Goal: Navigation & Orientation: Find specific page/section

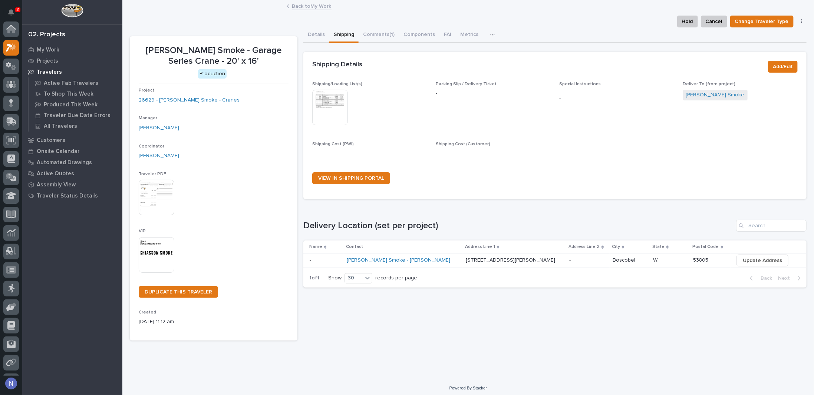
scroll to position [19, 0]
click at [9, 10] on icon "Notifications" at bounding box center [11, 12] width 6 height 7
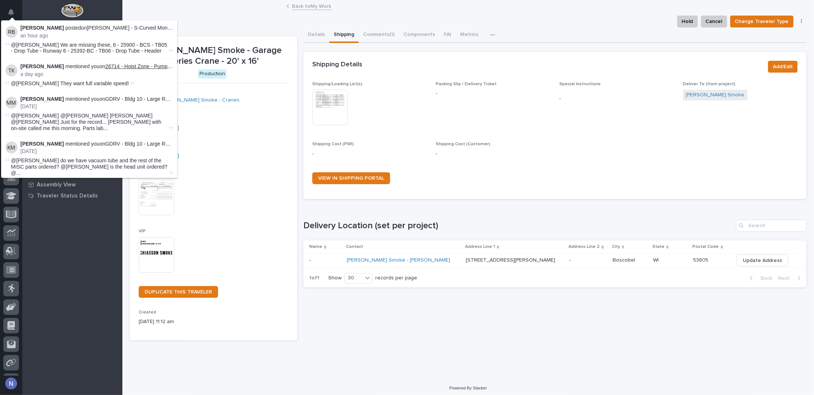
click at [144, 68] on link "26714 - Hoist Zone - Pump Dynamics - FSTRUL4 Crane System" at bounding box center [179, 66] width 149 height 6
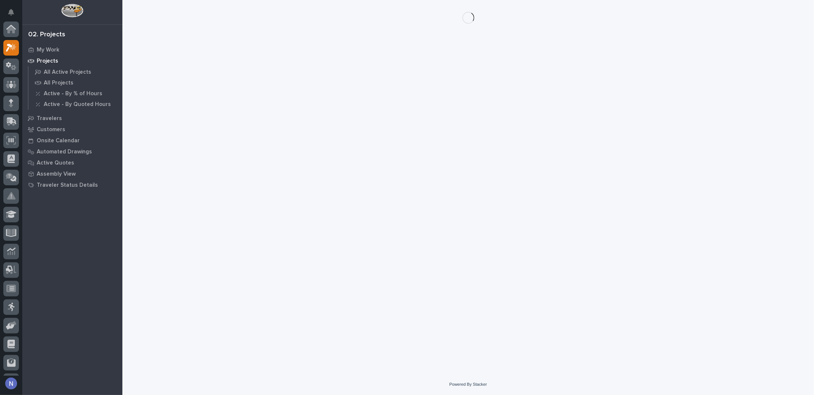
scroll to position [19, 0]
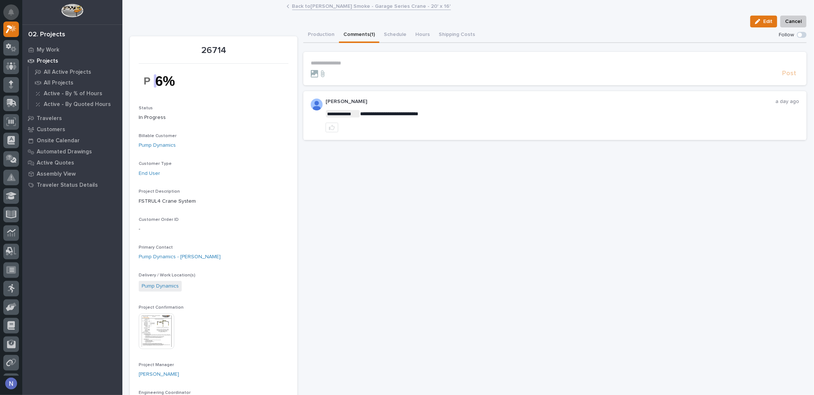
click at [10, 9] on icon "Notifications" at bounding box center [11, 12] width 6 height 7
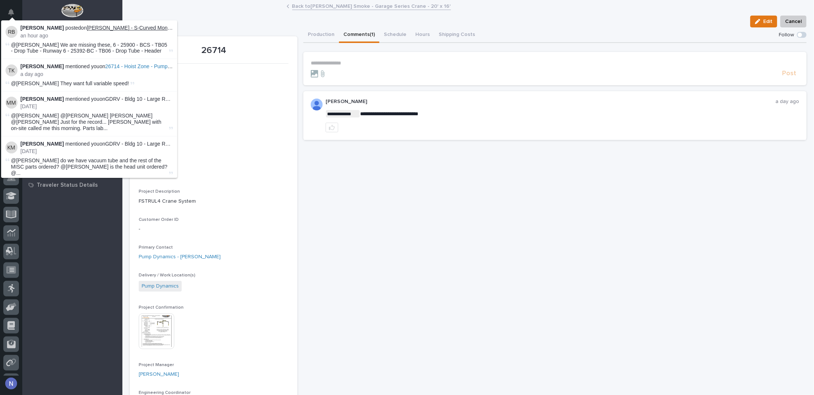
click at [120, 28] on link "[PERSON_NAME] - S-Curved Monorail" at bounding box center [132, 28] width 90 height 6
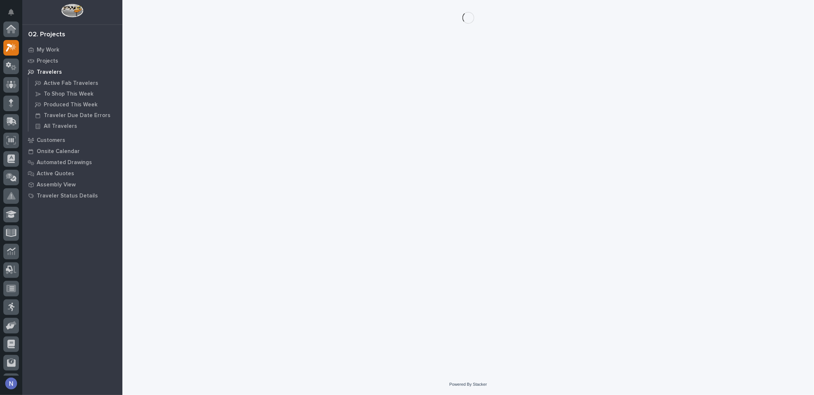
scroll to position [19, 0]
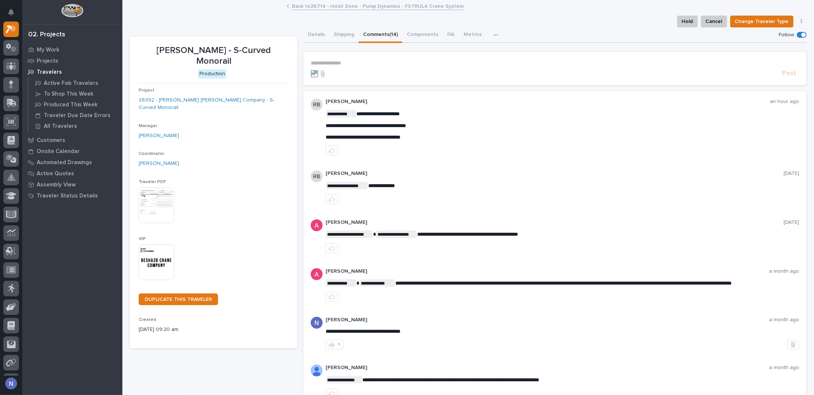
click at [801, 35] on span at bounding box center [803, 35] width 4 height 4
click at [798, 35] on span at bounding box center [801, 35] width 10 height 6
click at [719, 37] on div "Details Shipping Comments (14) Components FAI Metrics Schedule" at bounding box center [554, 35] width 503 height 16
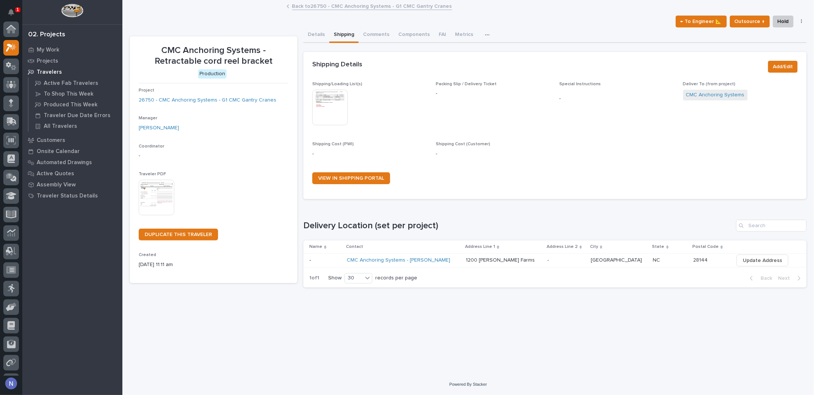
scroll to position [19, 0]
